Goal: Navigation & Orientation: Find specific page/section

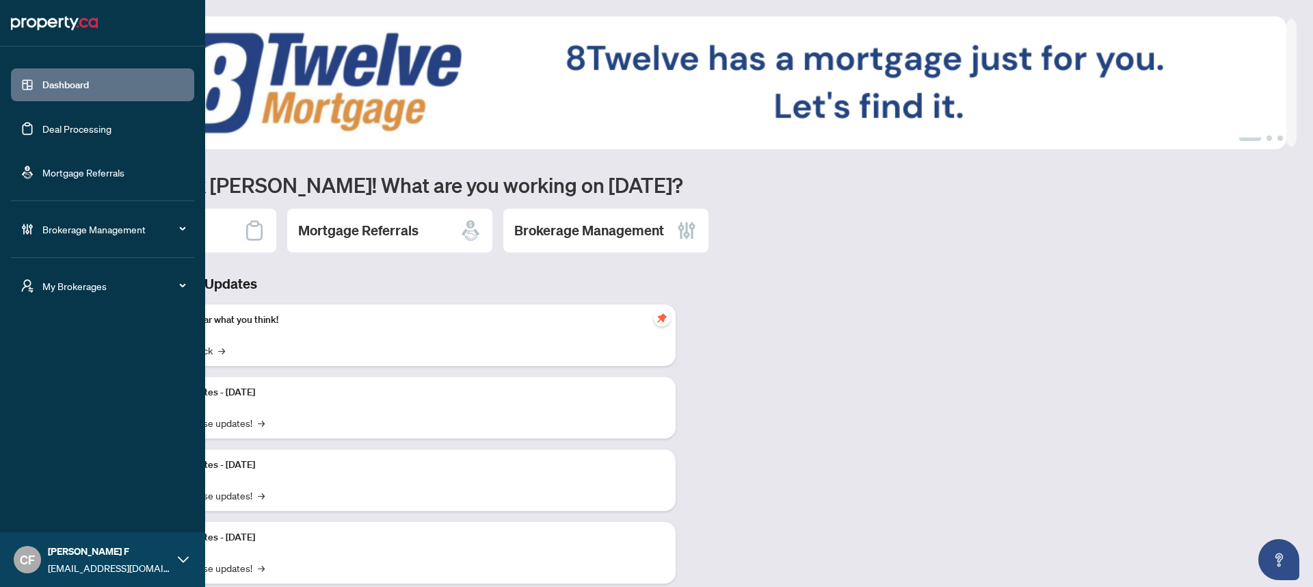
click at [62, 286] on span "My Brokerages" at bounding box center [113, 285] width 142 height 15
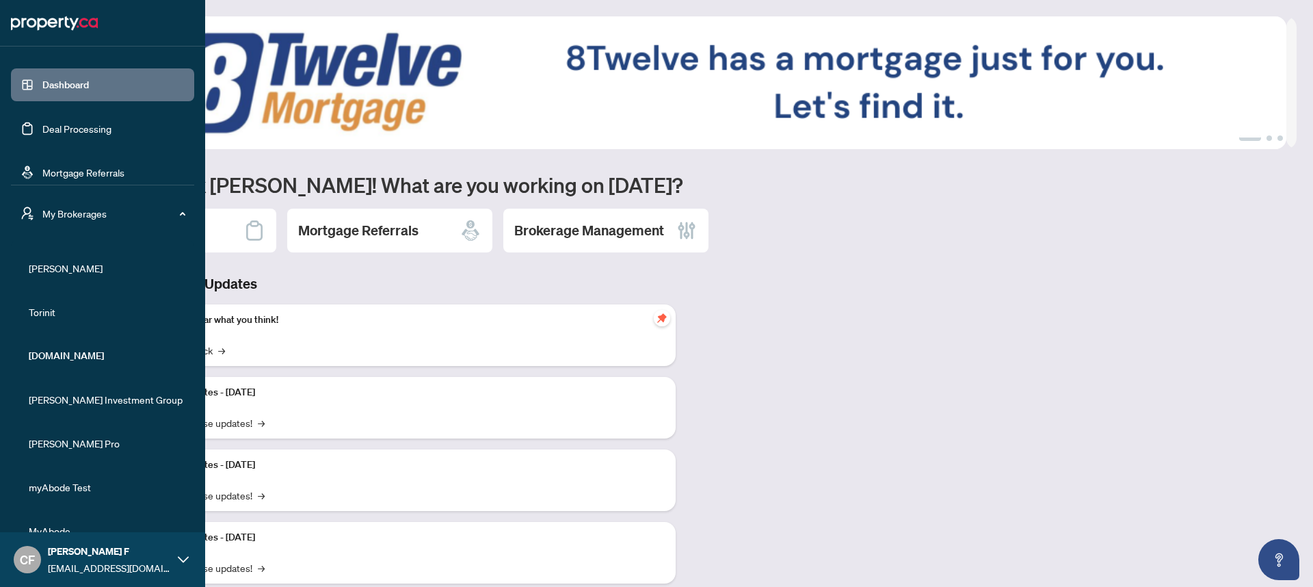
click at [65, 264] on span "[PERSON_NAME]" at bounding box center [107, 267] width 156 height 15
